Goal: Find specific page/section: Find specific page/section

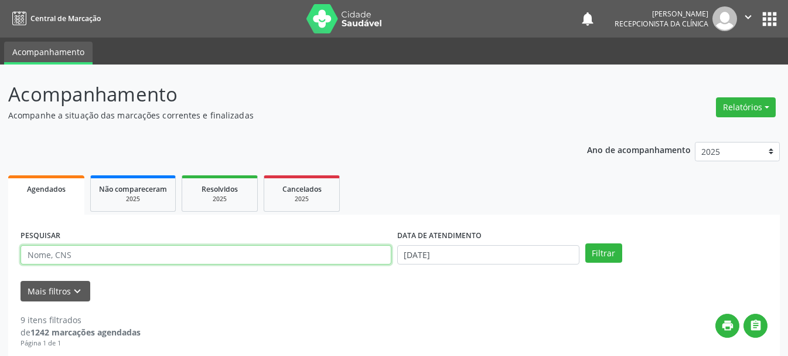
click at [294, 251] on input "text" at bounding box center [205, 255] width 371 height 20
click at [497, 296] on div "Mais filtros keyboard_arrow_down" at bounding box center [394, 291] width 753 height 20
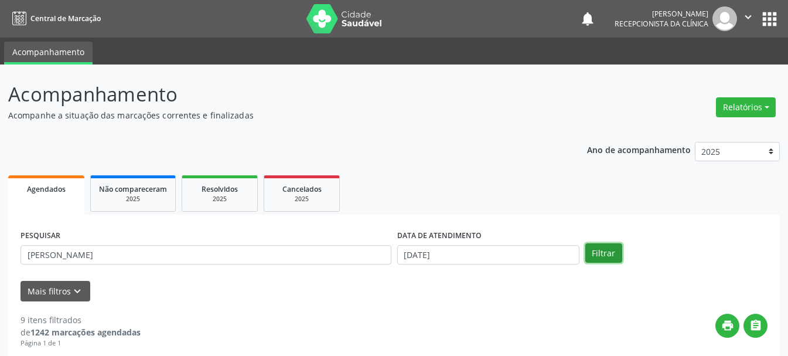
click at [602, 252] on button "Filtrar" at bounding box center [603, 253] width 37 height 20
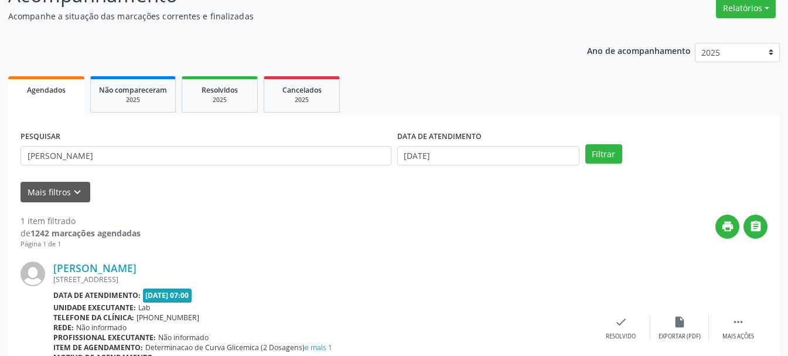
scroll to position [158, 0]
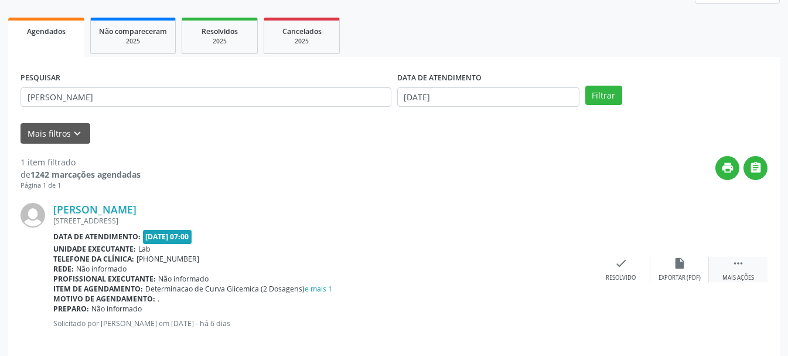
click at [731, 264] on div " Mais ações" at bounding box center [738, 269] width 59 height 25
click at [569, 275] on div "Imprimir" at bounding box center [562, 278] width 26 height 8
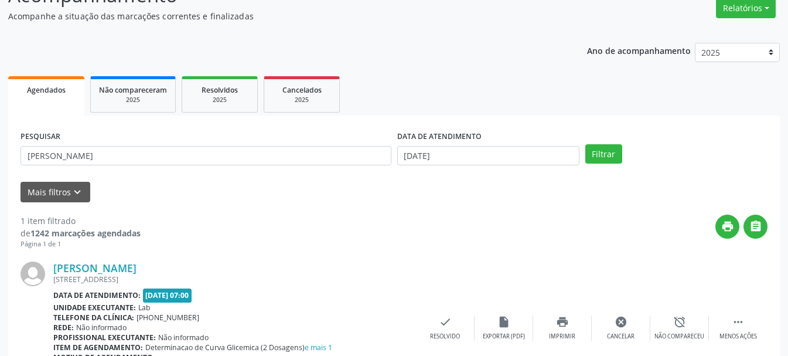
scroll to position [171, 0]
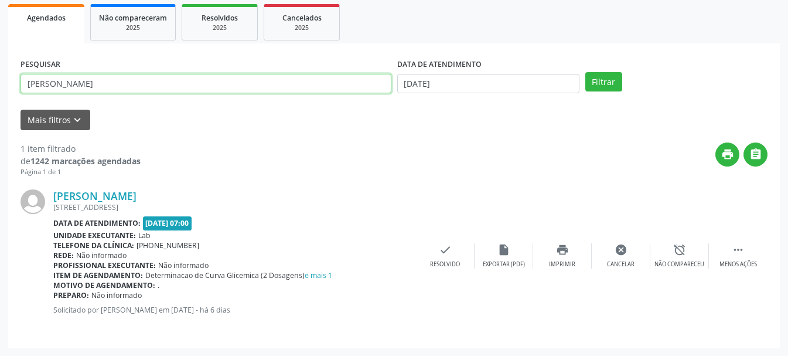
click at [310, 85] on input "[PERSON_NAME]" at bounding box center [205, 84] width 371 height 20
type input "[PERSON_NAME]"
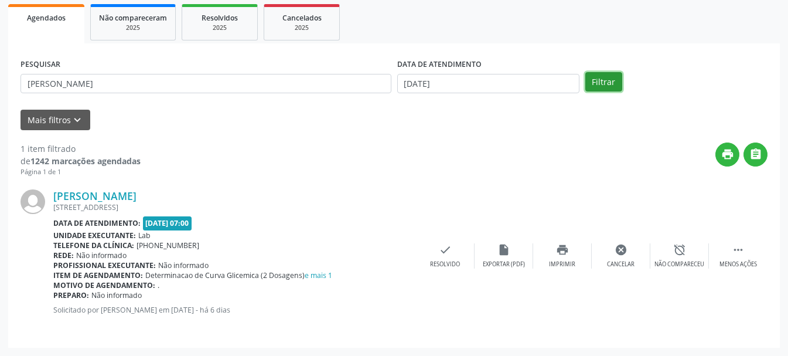
click at [614, 85] on button "Filtrar" at bounding box center [603, 82] width 37 height 20
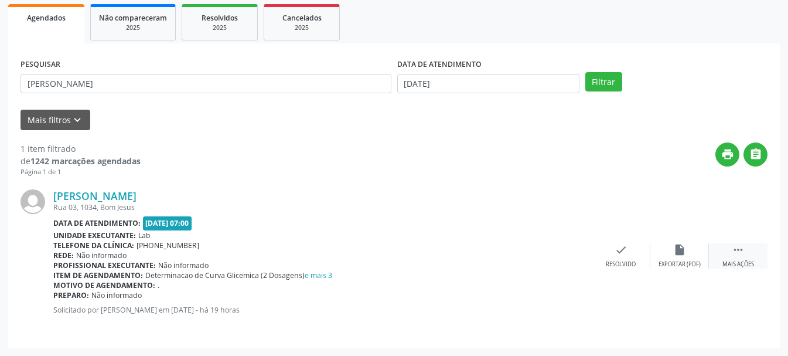
click at [730, 254] on div " Mais ações" at bounding box center [738, 255] width 59 height 25
click at [569, 261] on div "Imprimir" at bounding box center [562, 264] width 26 height 8
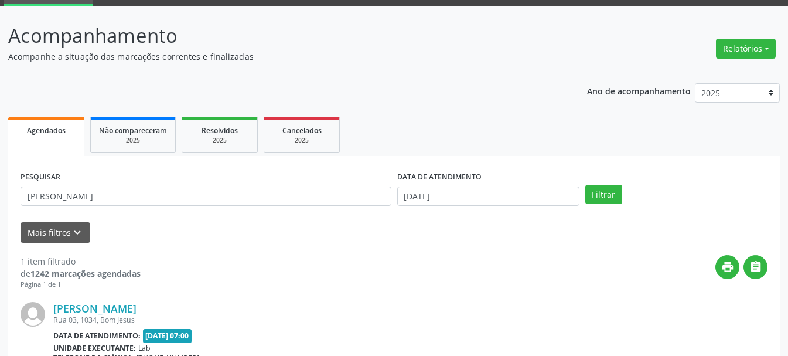
scroll to position [0, 0]
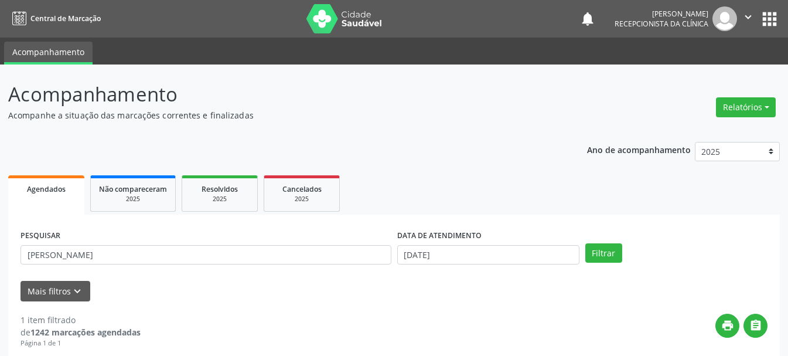
click at [744, 13] on icon "" at bounding box center [747, 17] width 13 height 13
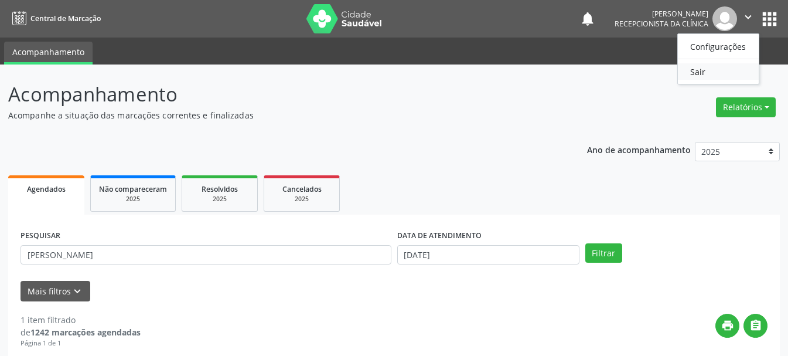
click at [716, 69] on link "Sair" at bounding box center [718, 71] width 81 height 16
click at [716, 69] on div "Acompanhamento Acompanhe a situação das marcações correntes e finalizadas Relat…" at bounding box center [394, 295] width 788 height 462
